Goal: Transaction & Acquisition: Obtain resource

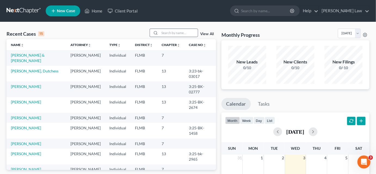
click at [160, 34] on div at bounding box center [155, 33] width 10 height 8
click at [164, 32] on input "search" at bounding box center [179, 33] width 38 height 8
click at [40, 55] on link "[PERSON_NAME] & [PERSON_NAME]" at bounding box center [28, 58] width 34 height 10
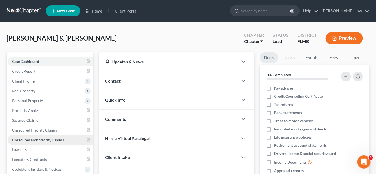
click at [33, 140] on span "Unsecured Nonpriority Claims" at bounding box center [38, 139] width 52 height 5
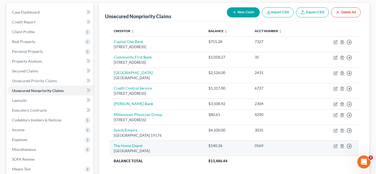
scroll to position [74, 0]
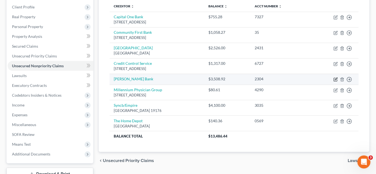
click at [335, 78] on icon "button" at bounding box center [336, 79] width 4 height 4
select select "2"
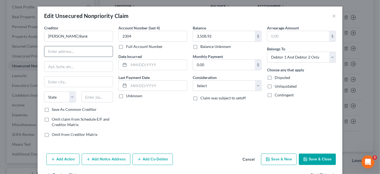
click at [55, 49] on input "text" at bounding box center [78, 51] width 68 height 10
type input "PO Box 660702"
type input "[GEOGRAPHIC_DATA]"
select select "45"
type input "75266"
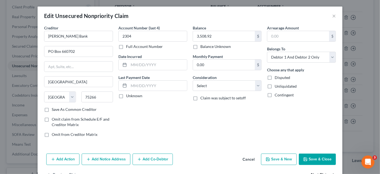
click at [307, 161] on button "Save & Close" at bounding box center [317, 159] width 37 height 11
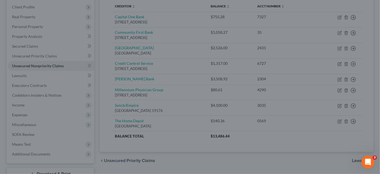
type input "0"
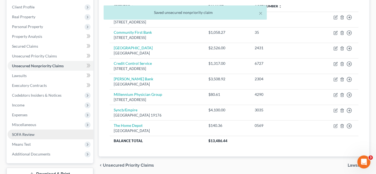
scroll to position [115, 0]
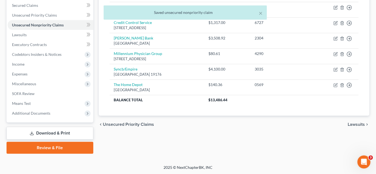
click at [46, 131] on link "Download & Print" at bounding box center [50, 133] width 87 height 13
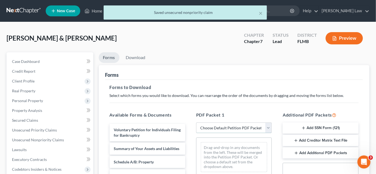
click at [228, 128] on select "Choose Default Petition PDF Packet Complete Bankruptcy Petition (all forms and …" at bounding box center [234, 128] width 76 height 11
select select "1"
click at [196, 123] on select "Choose Default Petition PDF Packet Complete Bankruptcy Petition (all forms and …" at bounding box center [234, 128] width 76 height 11
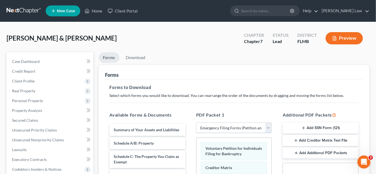
scroll to position [74, 0]
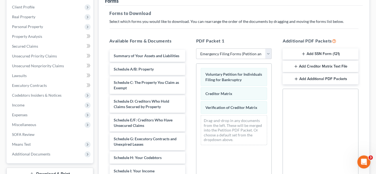
click at [311, 55] on button "Add SSN Form (121)" at bounding box center [321, 53] width 76 height 11
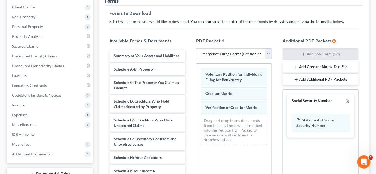
click at [305, 64] on button "Add Creditor Matrix Text File" at bounding box center [321, 66] width 76 height 11
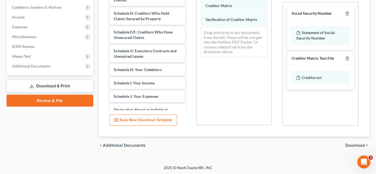
click at [347, 145] on span "Download" at bounding box center [356, 145] width 20 height 4
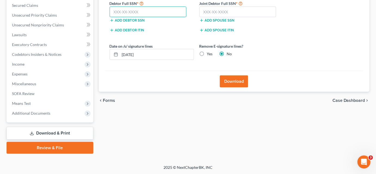
click at [119, 11] on input "text" at bounding box center [148, 12] width 77 height 11
type input "265-71-1756"
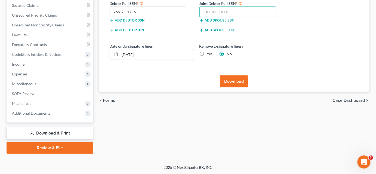
click at [205, 12] on input "text" at bounding box center [238, 12] width 77 height 11
type input "266-35-5115"
click at [233, 83] on button "Download" at bounding box center [234, 81] width 28 height 12
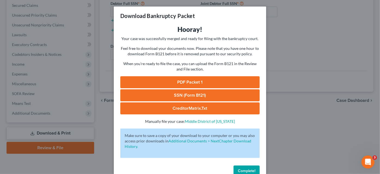
click at [243, 85] on link "PDF Packet 1" at bounding box center [189, 82] width 139 height 12
click at [188, 93] on link "SSN (Form B121)" at bounding box center [189, 95] width 139 height 12
click at [182, 110] on link "CreditorMatrix.txt" at bounding box center [189, 108] width 139 height 12
